Goal: Transaction & Acquisition: Book appointment/travel/reservation

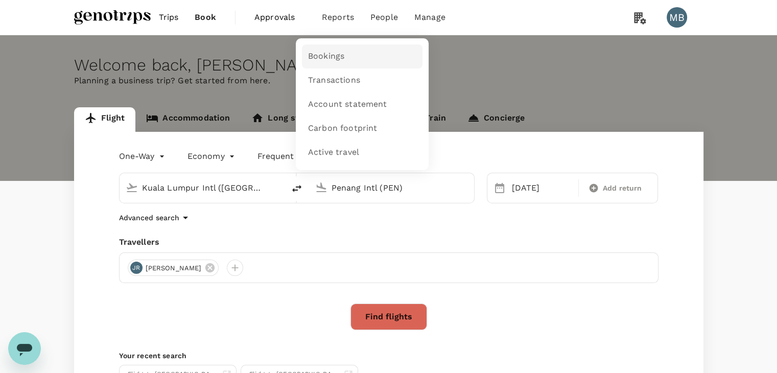
click at [337, 56] on span "Bookings" at bounding box center [326, 57] width 36 height 12
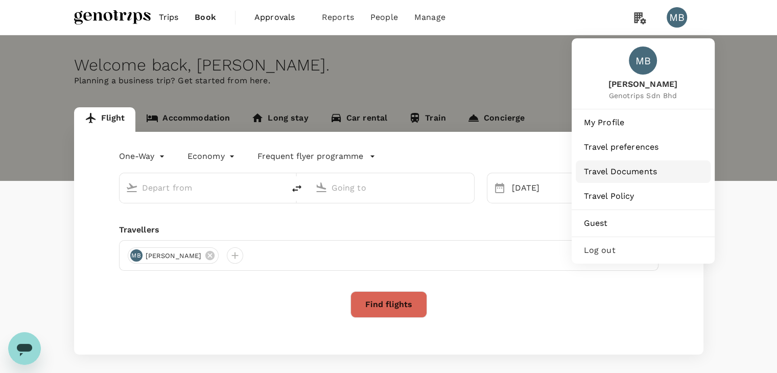
type input "Kuala Lumpur Intl ([GEOGRAPHIC_DATA])"
type input "Penang Intl (PEN)"
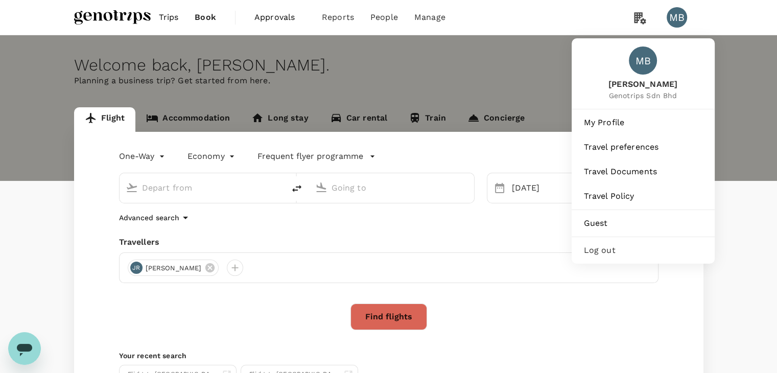
click at [601, 257] on span "Log out" at bounding box center [643, 250] width 119 height 12
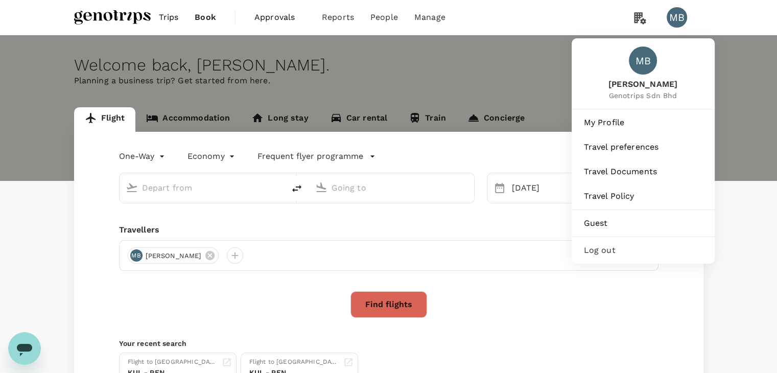
type input "Kuala Lumpur Intl ([GEOGRAPHIC_DATA])"
type input "Penang Intl (PEN)"
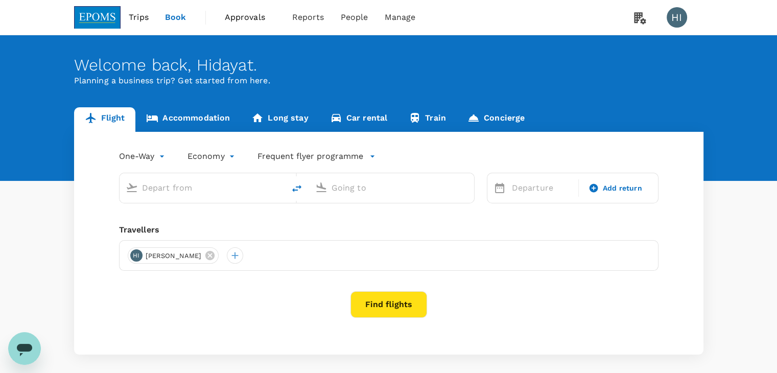
type input "roundtrip"
type input "Kuala Lumpur Intl ([GEOGRAPHIC_DATA])"
type input "Kota Kinabalu Intl (BKI)"
